Goal: Task Accomplishment & Management: Use online tool/utility

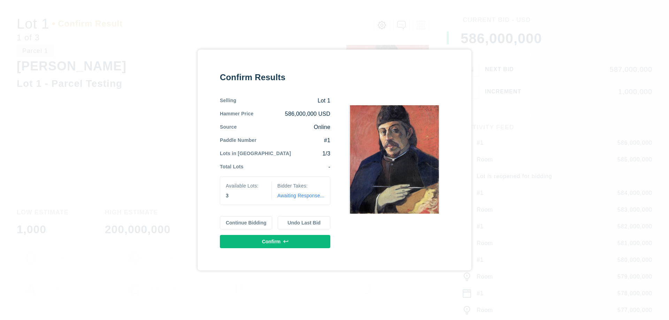
click at [246, 223] on button "Continue Bidding" at bounding box center [246, 222] width 53 height 13
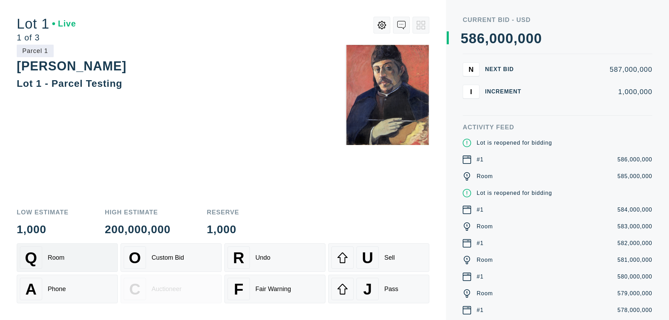
click at [67, 257] on div "Q Room" at bounding box center [67, 257] width 95 height 22
